Goal: Entertainment & Leisure: Consume media (video, audio)

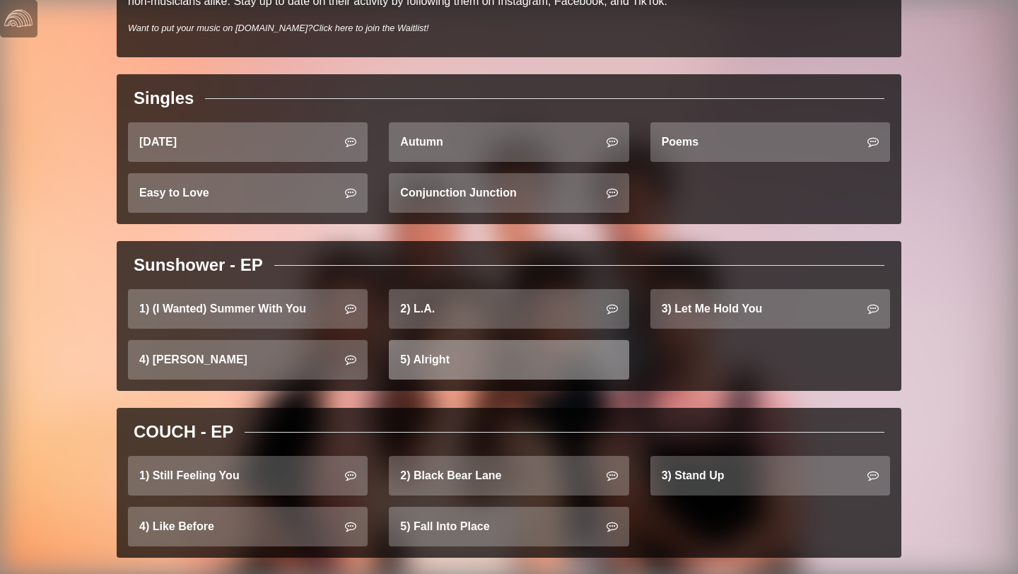
scroll to position [452, 0]
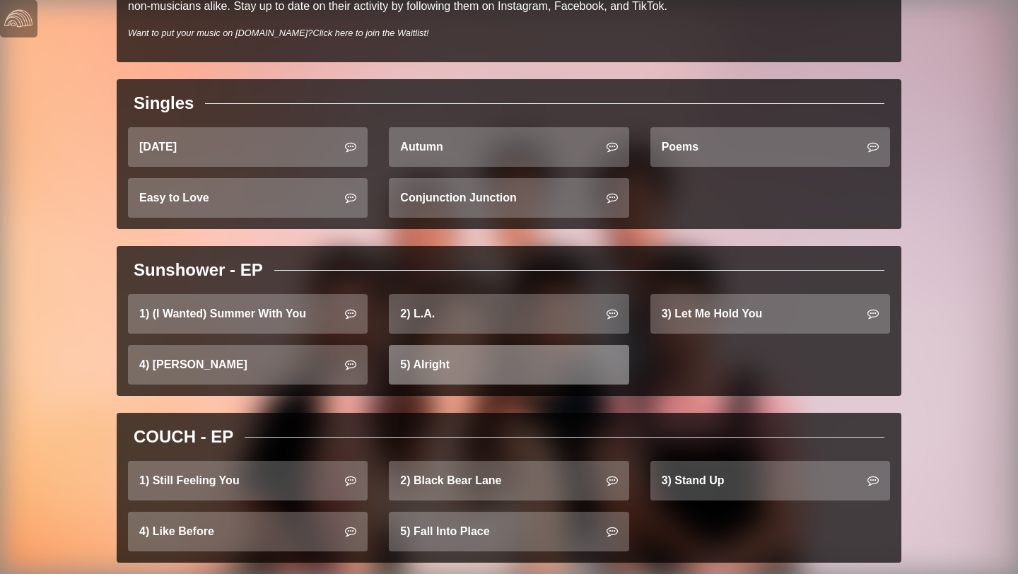
click at [503, 361] on link "5) Alright" at bounding box center [509, 365] width 240 height 40
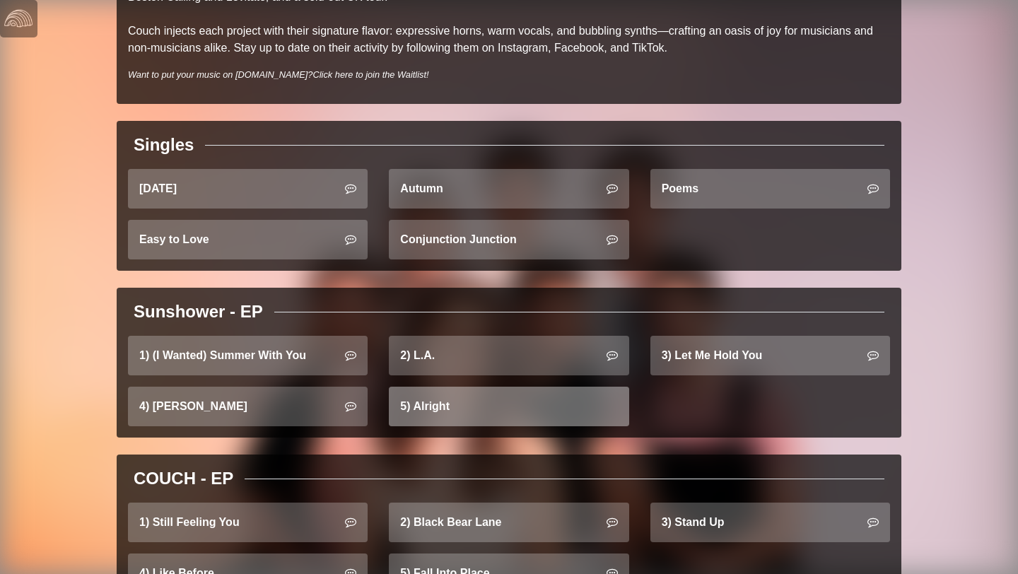
scroll to position [403, 0]
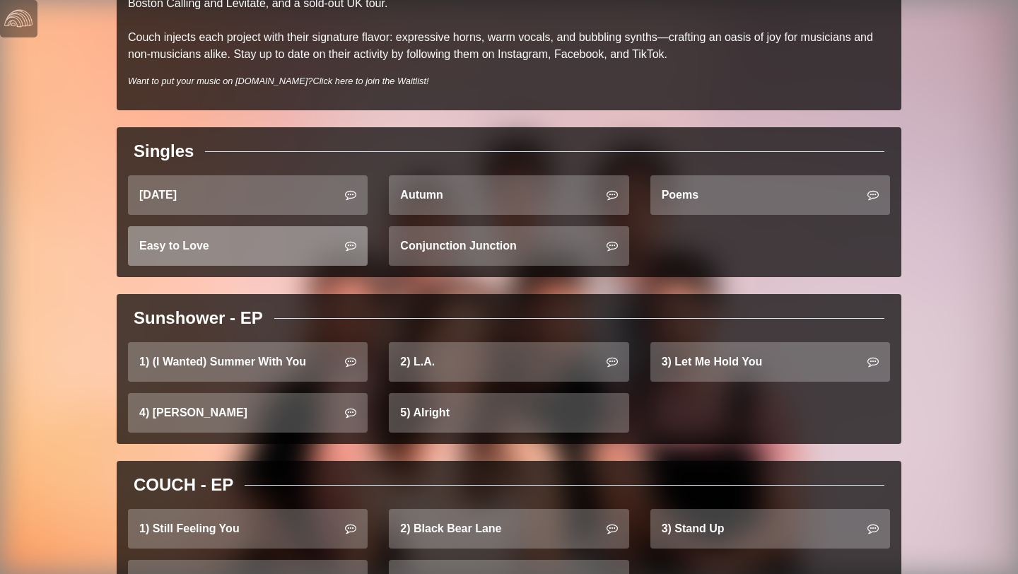
click at [238, 244] on link "Easy to Love" at bounding box center [248, 246] width 240 height 40
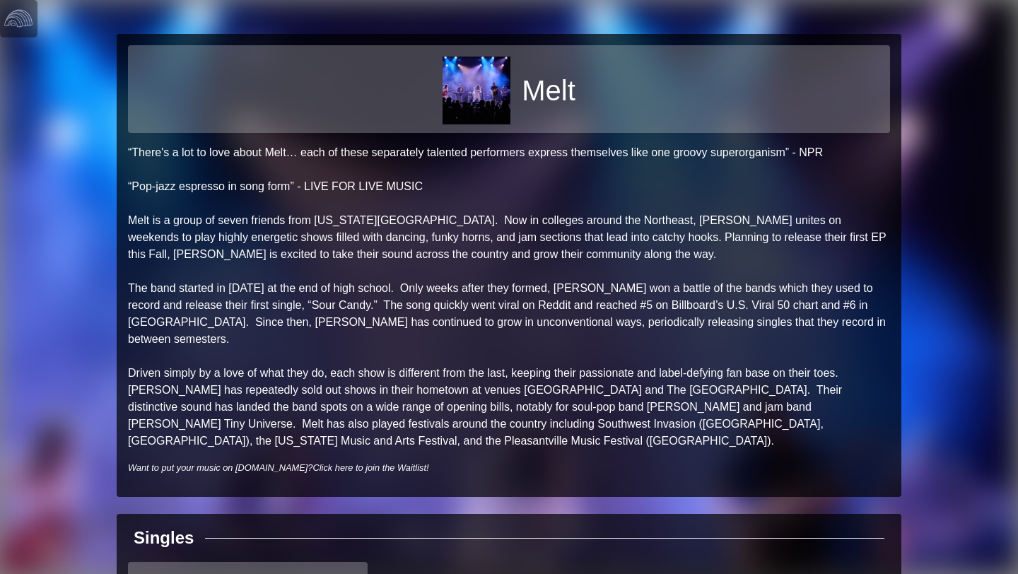
scroll to position [41, 0]
